Goal: Task Accomplishment & Management: Manage account settings

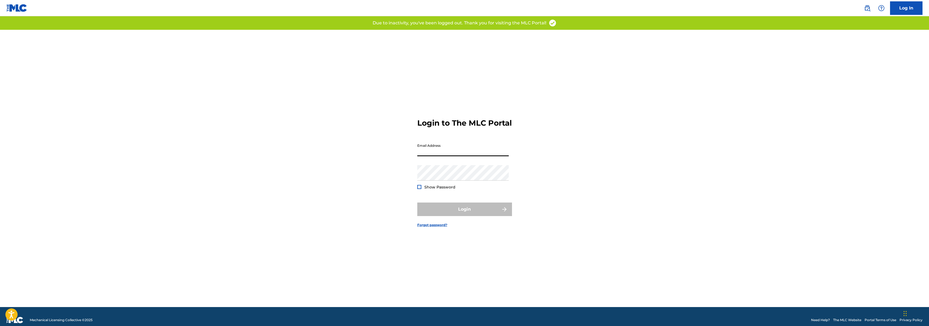
click at [436, 156] on input "Email Address" at bounding box center [462, 148] width 91 height 15
type input "[EMAIL_ADDRESS][DOMAIN_NAME]"
click at [433, 190] on span "Show Password" at bounding box center [439, 187] width 31 height 6
click at [440, 189] on span "Show Password" at bounding box center [439, 187] width 31 height 5
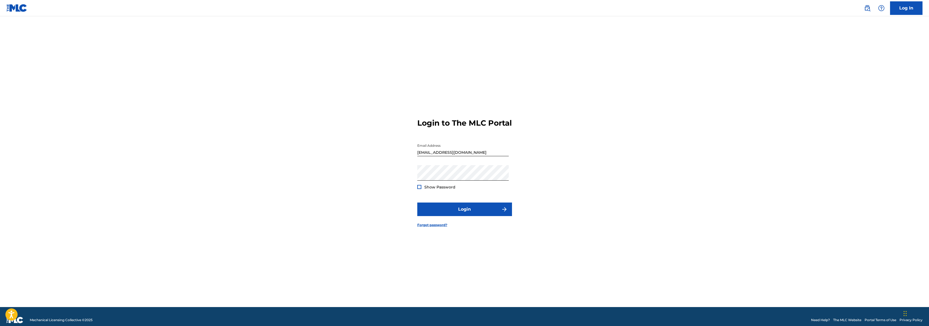
click at [419, 189] on div at bounding box center [419, 187] width 4 height 4
click at [444, 216] on button "Login" at bounding box center [464, 209] width 95 height 14
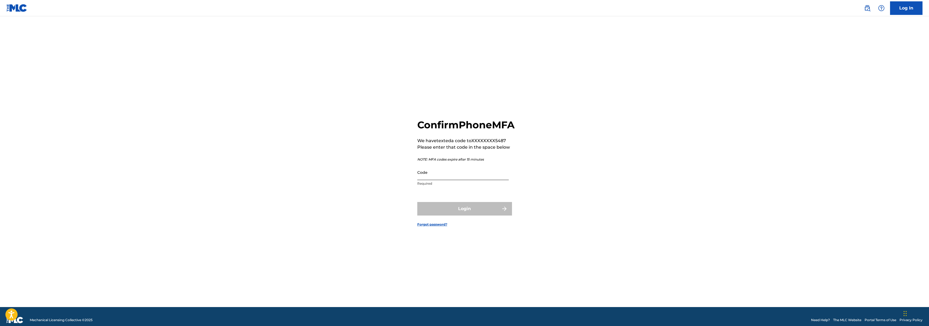
click at [475, 180] on input "Code" at bounding box center [462, 172] width 91 height 15
type input "409028"
click at [417, 202] on button "Login" at bounding box center [464, 209] width 95 height 14
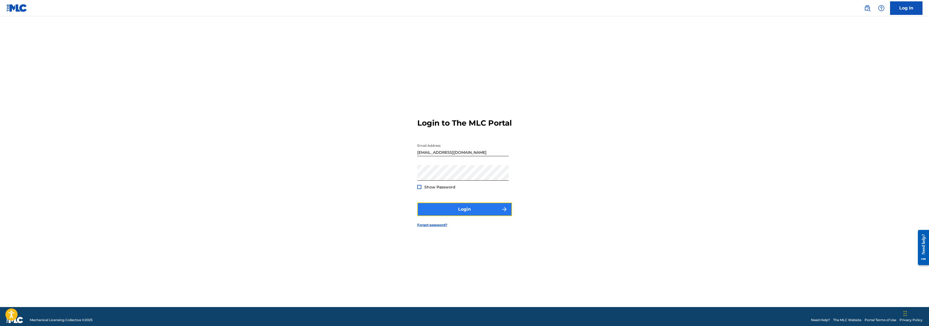
click at [481, 211] on button "Login" at bounding box center [464, 209] width 95 height 14
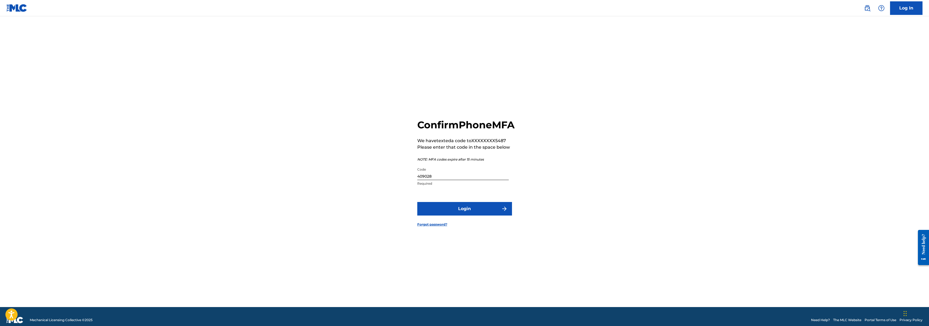
click at [465, 180] on input "409028" at bounding box center [462, 172] width 91 height 15
type input "632049"
click at [417, 202] on button "Login" at bounding box center [464, 209] width 95 height 14
